Goal: Task Accomplishment & Management: Manage account settings

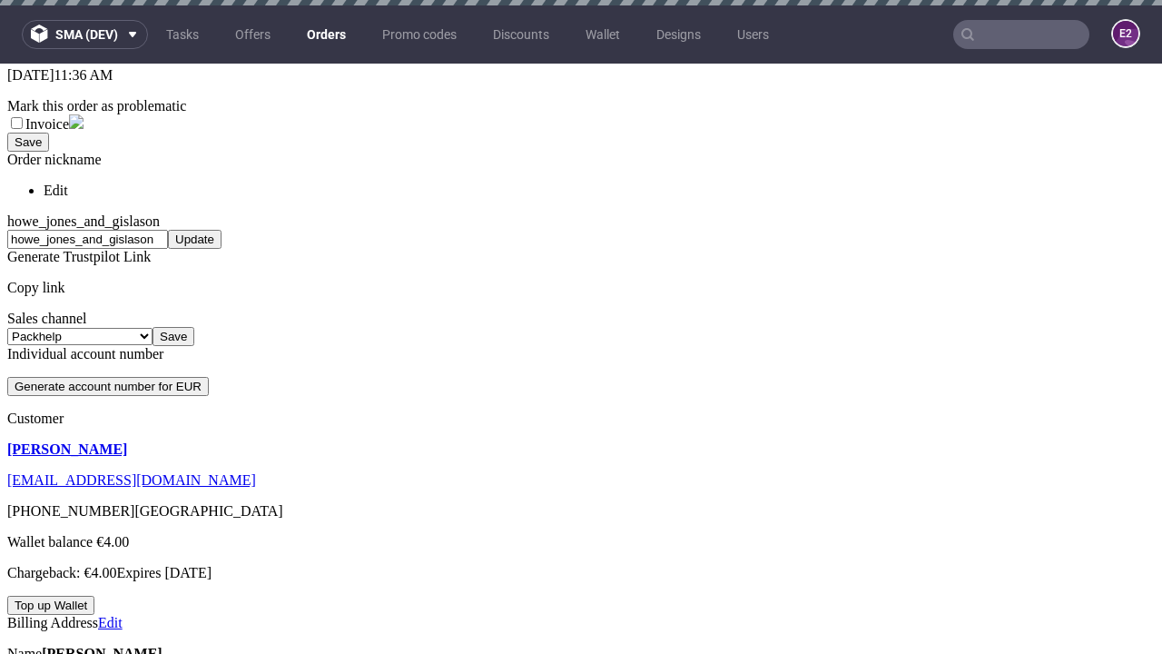
scroll to position [5, 0]
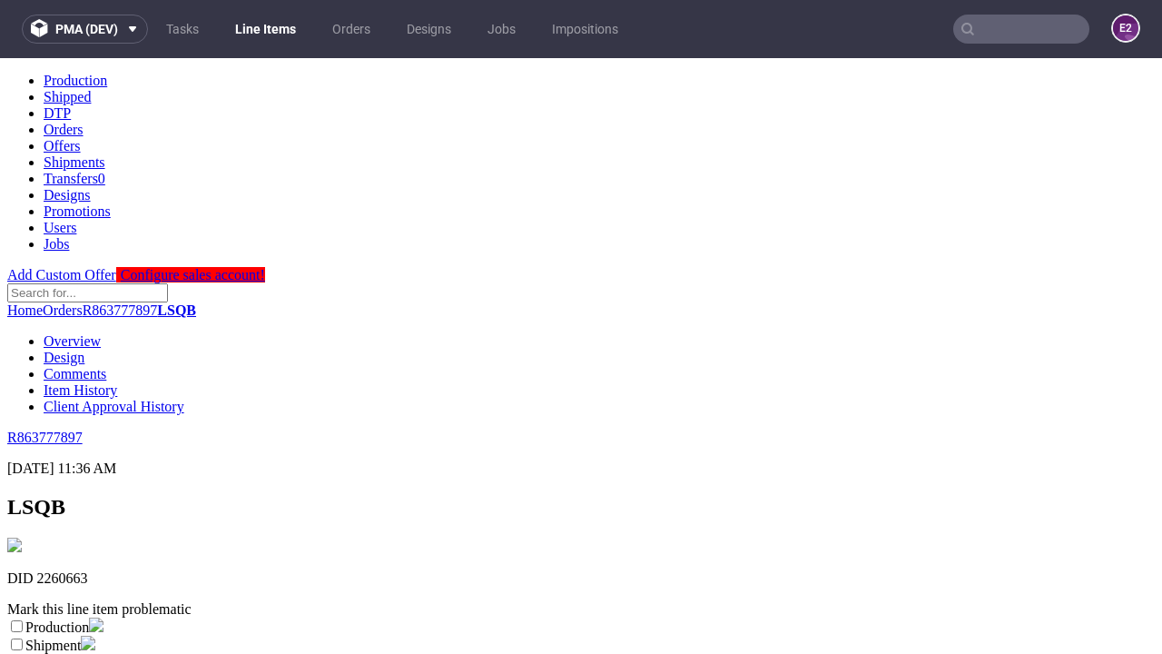
scroll to position [320, 0]
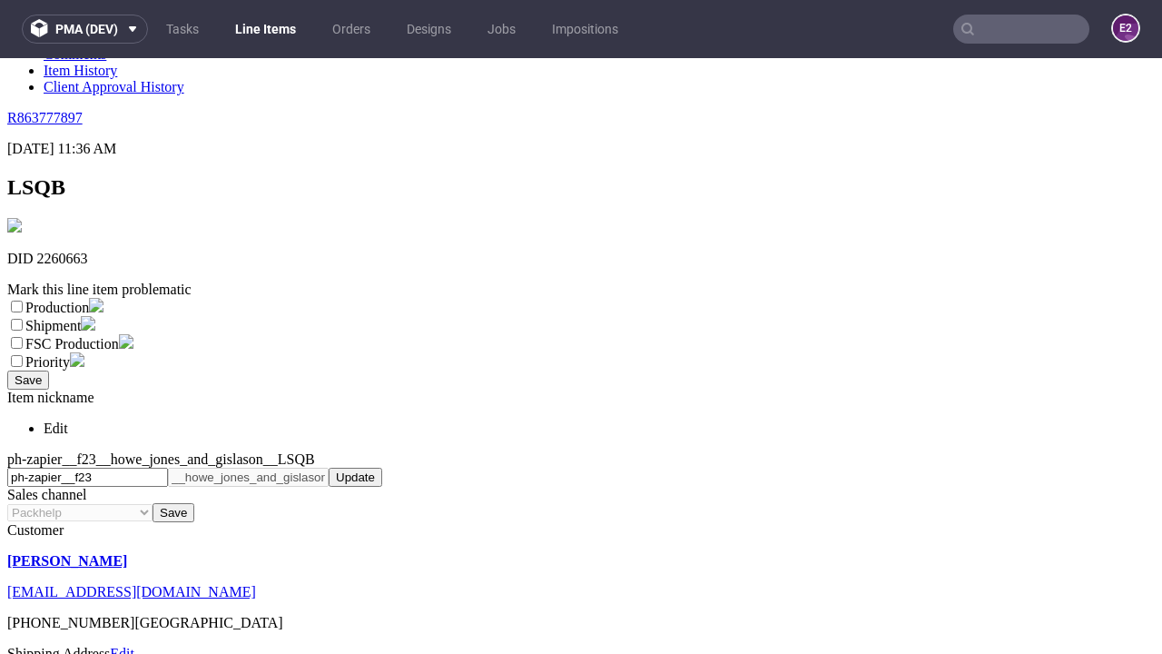
select select "dtp_ca_needed"
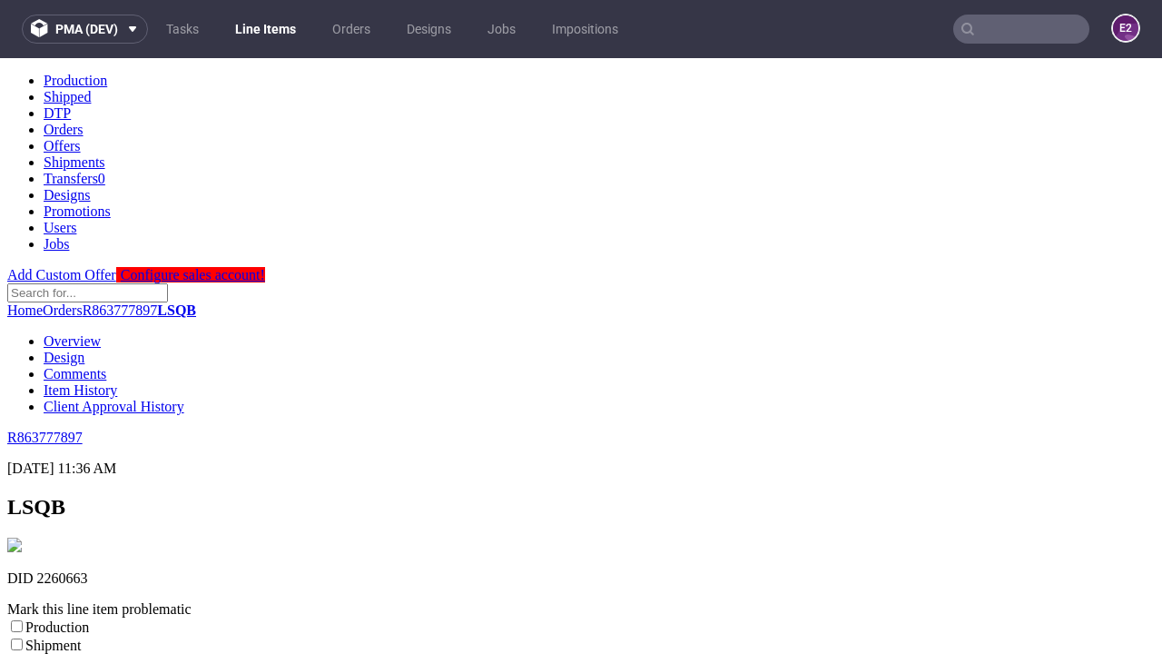
scroll to position [0, 0]
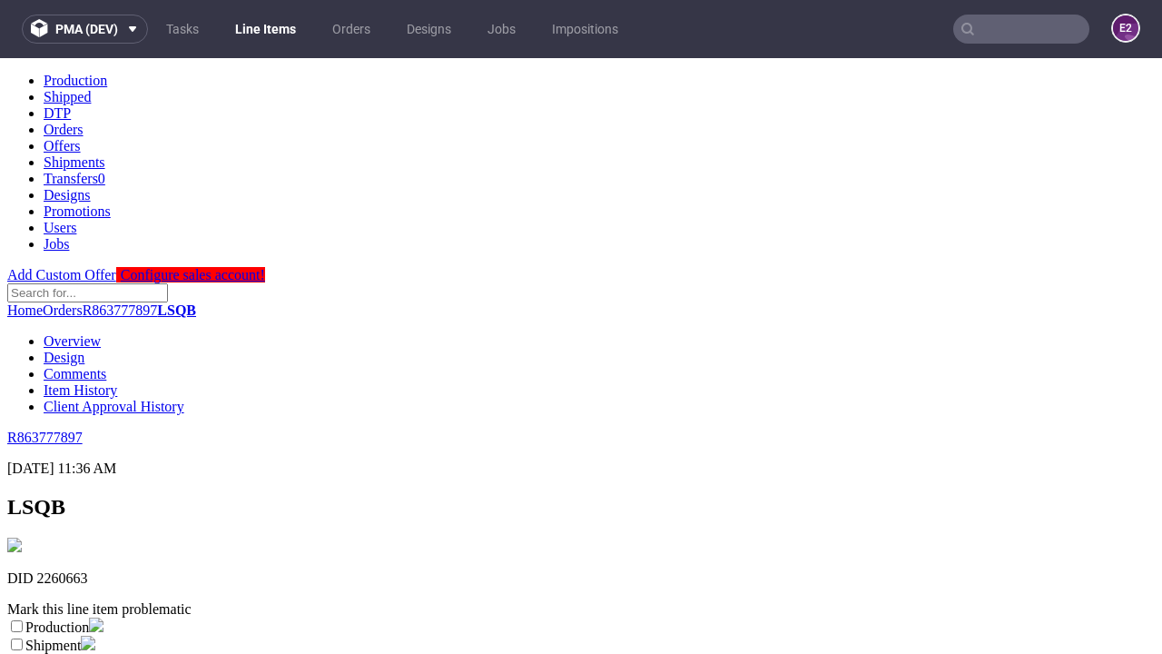
checkbox input "true"
